Goal: Task Accomplishment & Management: Manage account settings

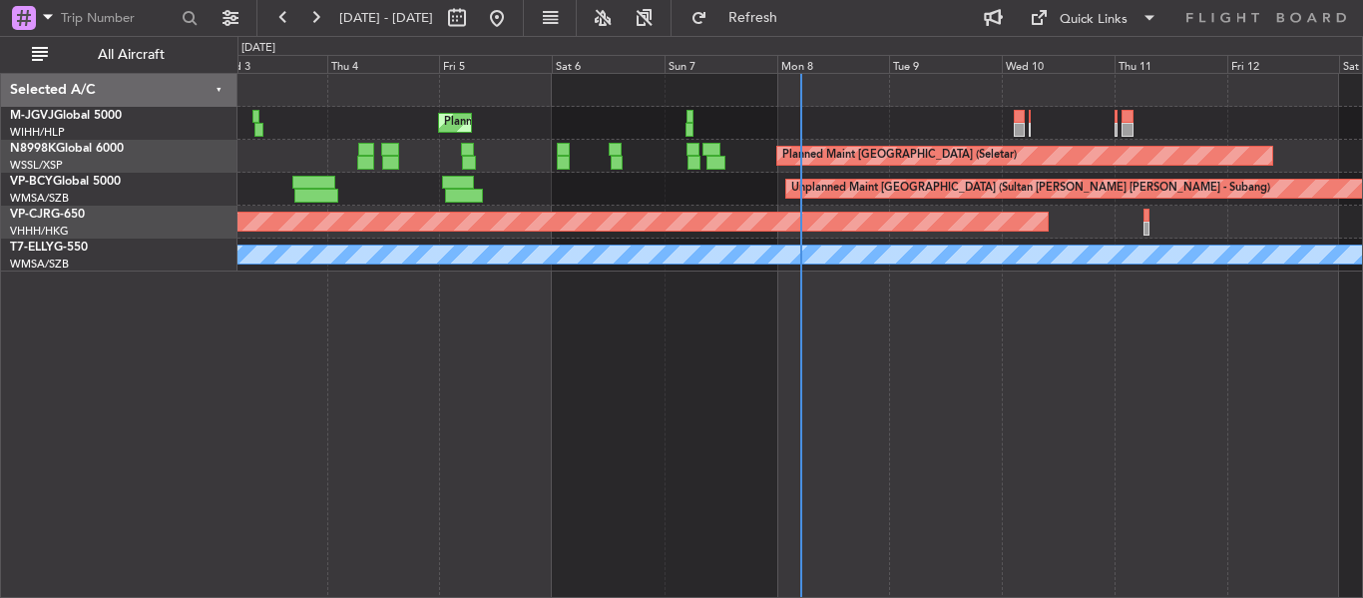
click at [225, 92] on div "Selected A/C" at bounding box center [119, 90] width 236 height 33
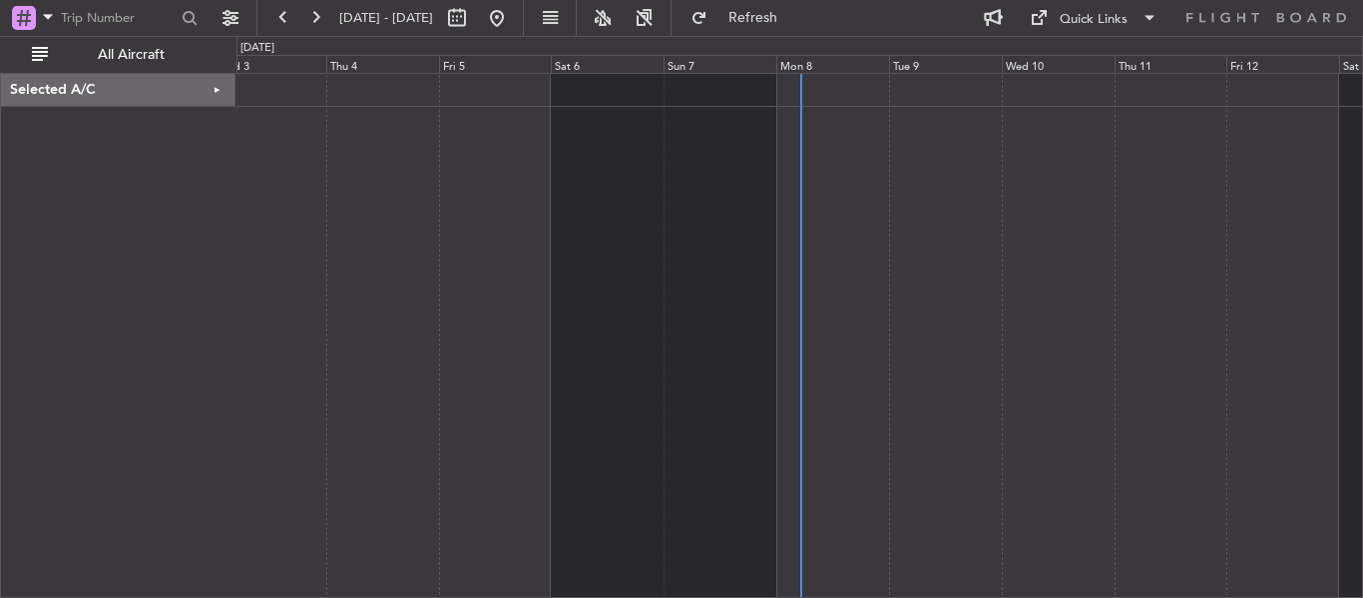
click at [225, 92] on div "Selected A/C" at bounding box center [118, 90] width 234 height 33
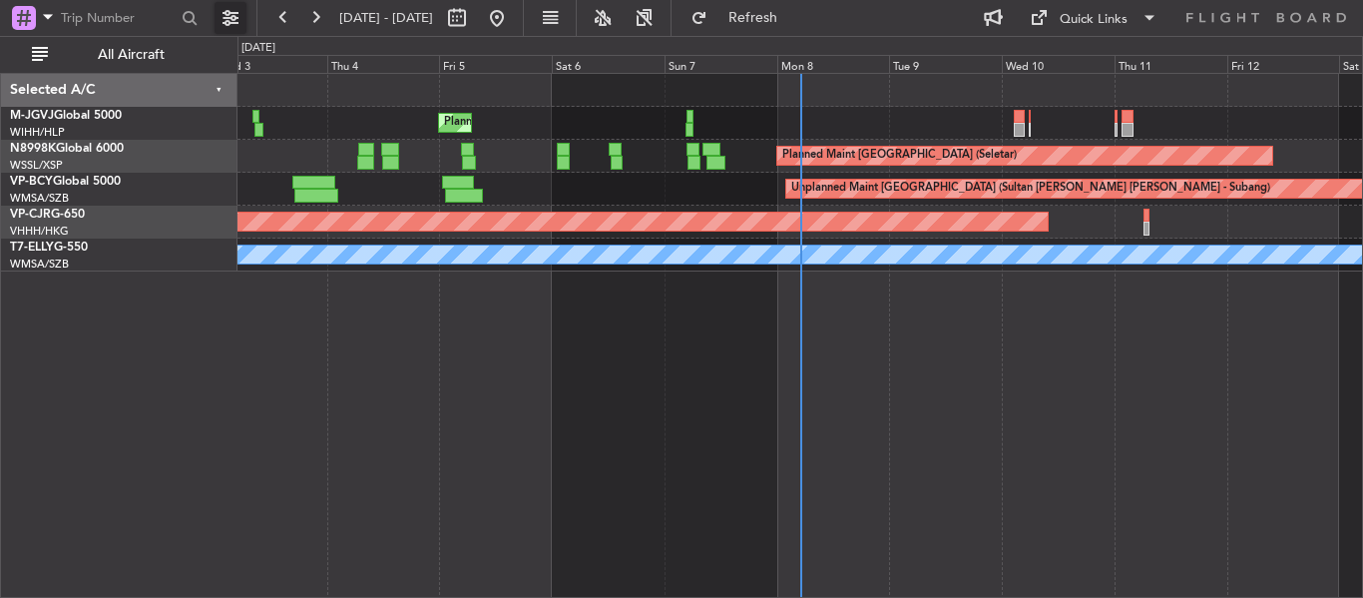
click at [235, 20] on button at bounding box center [230, 18] width 32 height 32
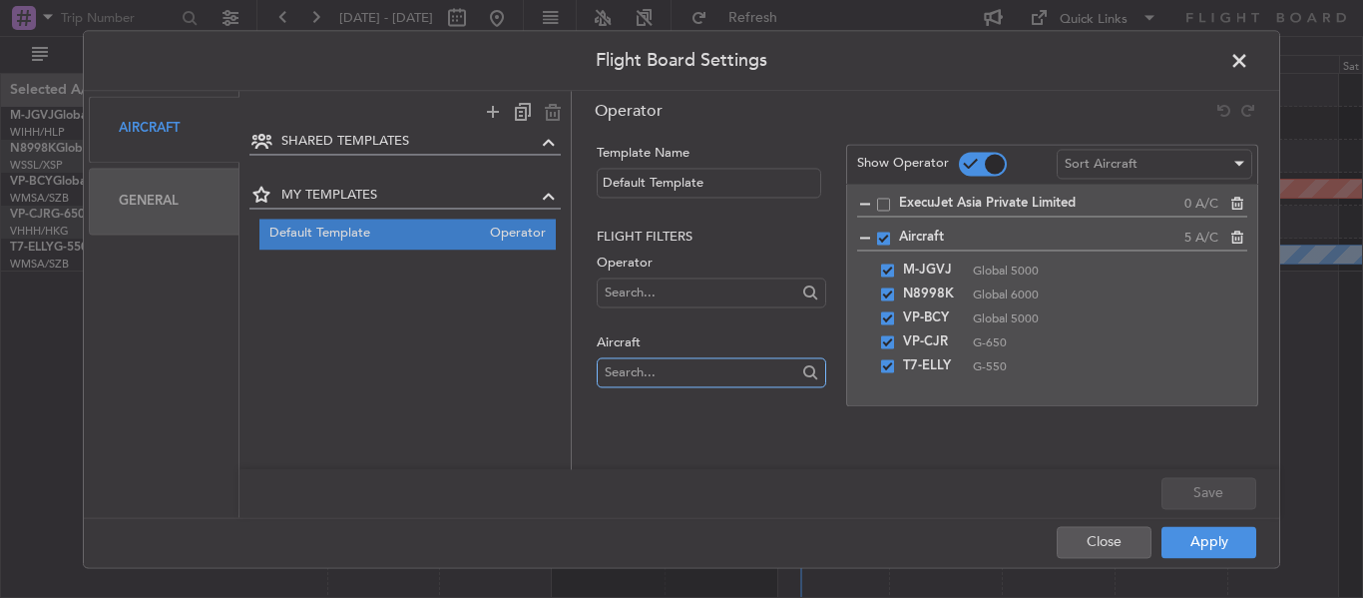
click at [719, 369] on input "text" at bounding box center [700, 372] width 191 height 30
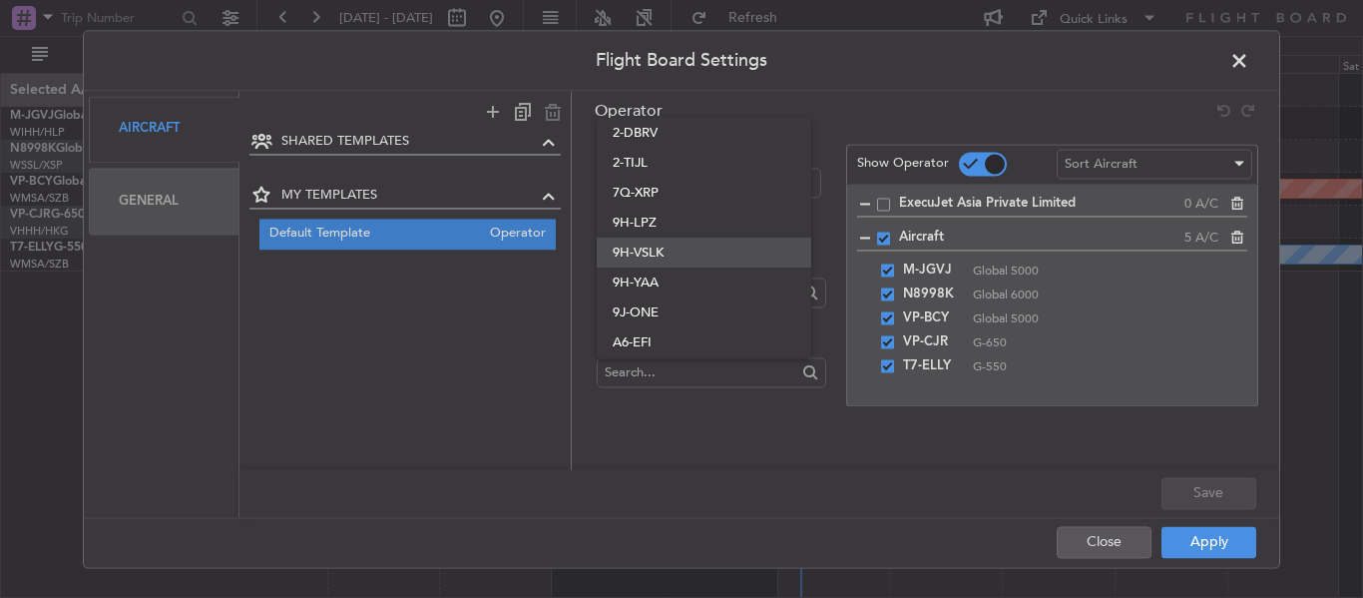
click at [703, 252] on span "9H-VSLK" at bounding box center [703, 252] width 182 height 30
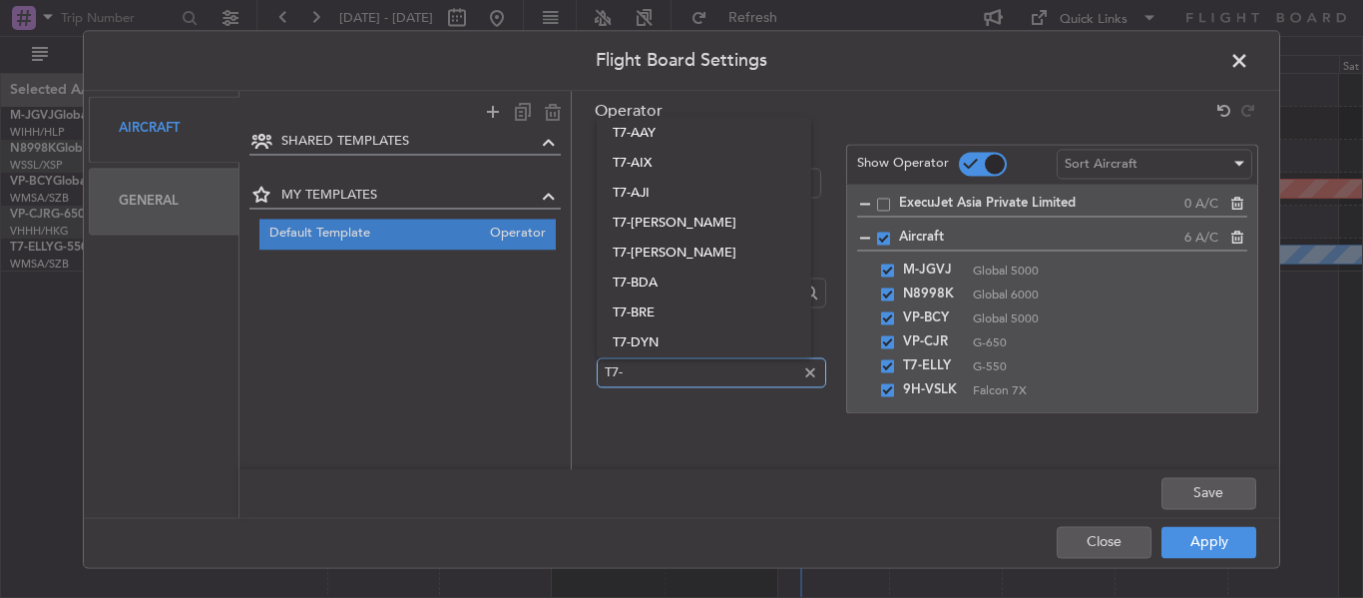
scroll to position [569, 0]
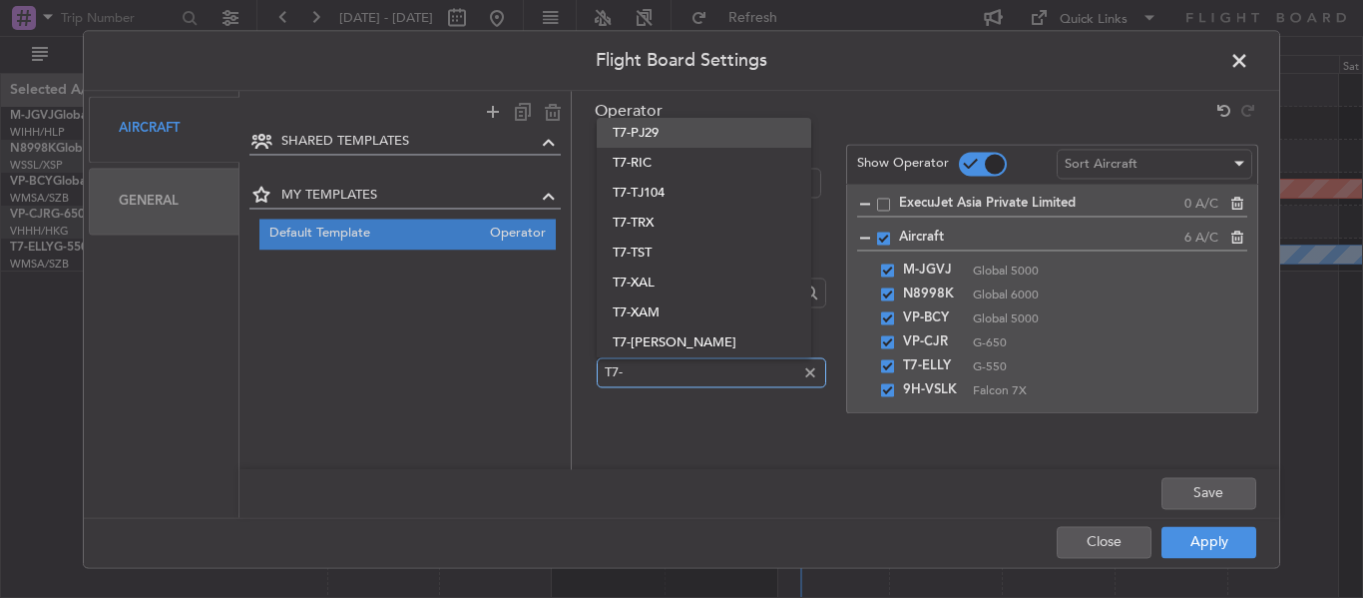
type input "T7-"
click at [666, 124] on span "T7-PJ29" at bounding box center [703, 133] width 182 height 30
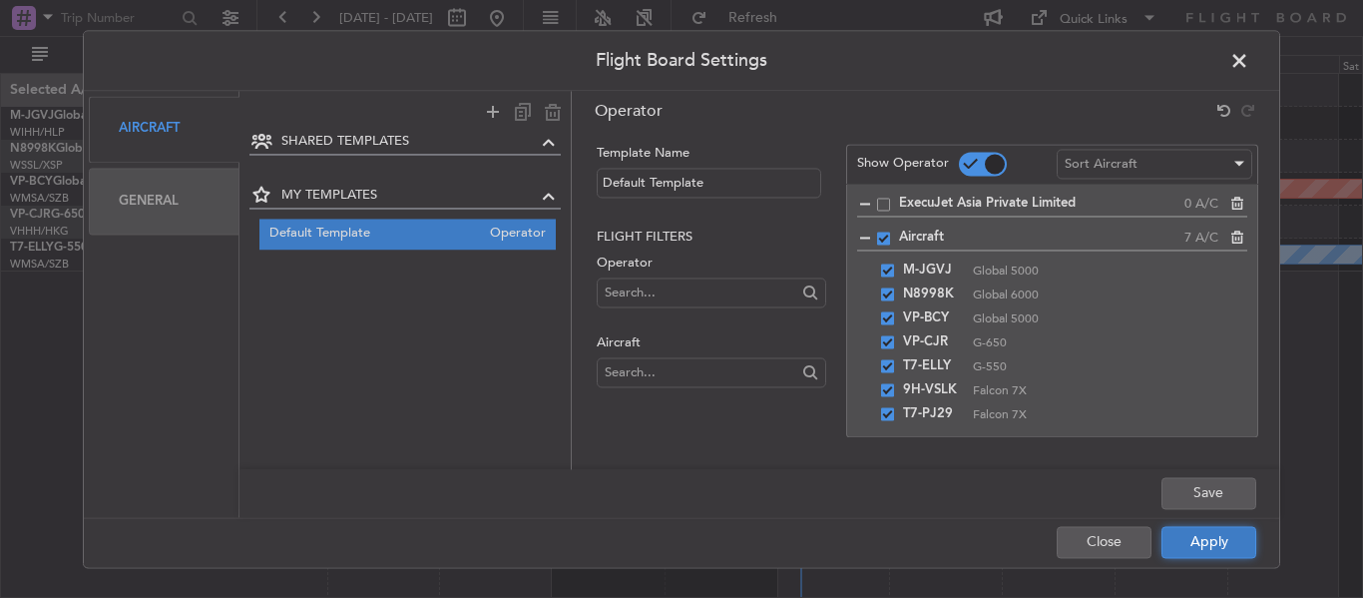
click at [1225, 534] on button "Apply" at bounding box center [1208, 542] width 95 height 32
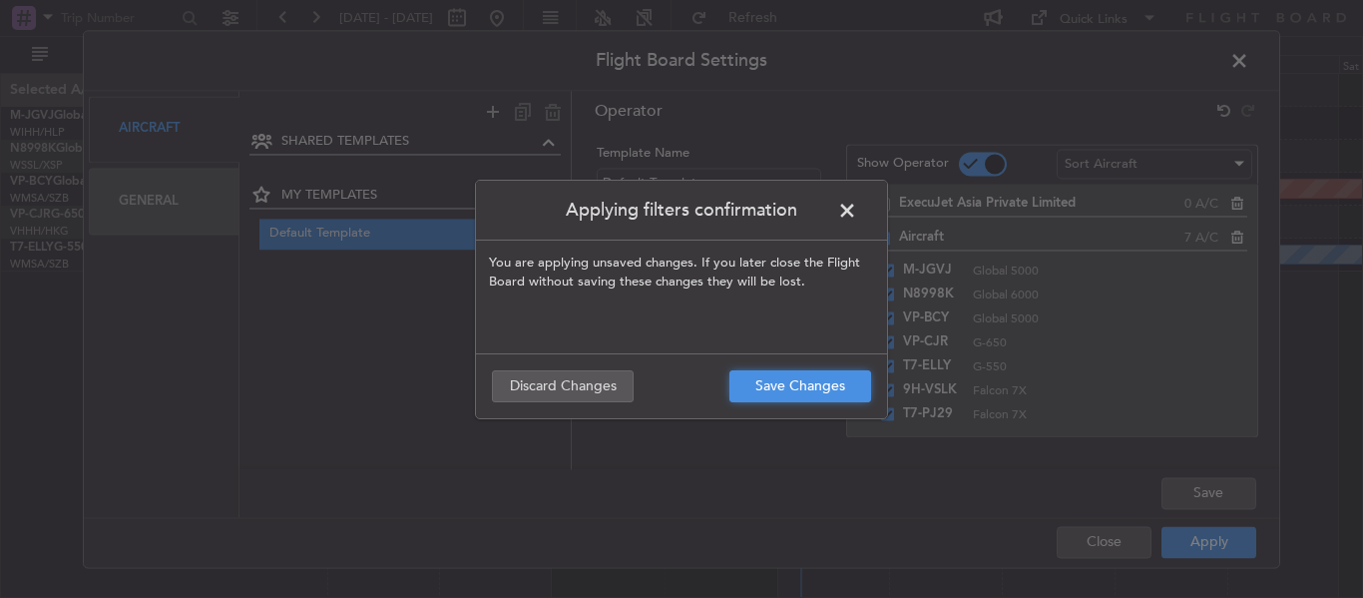
click at [784, 389] on button "Save Changes" at bounding box center [800, 386] width 142 height 32
